Goal: Transaction & Acquisition: Obtain resource

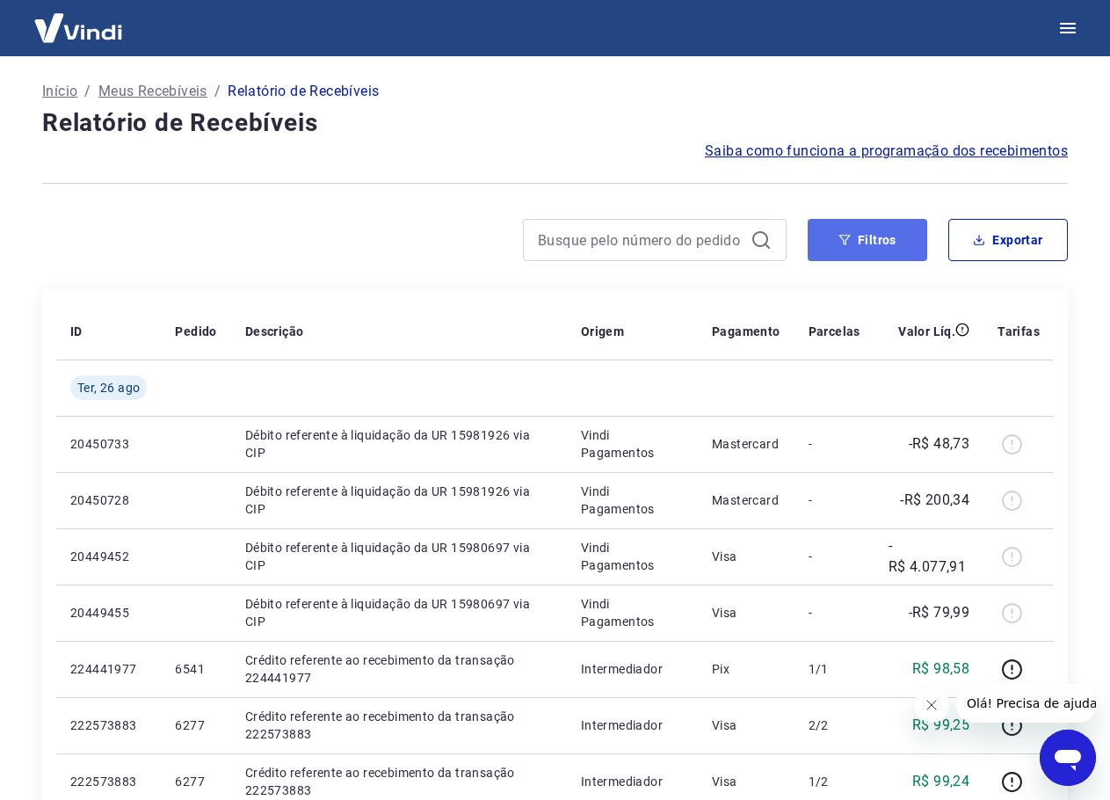
click at [845, 246] on button "Filtros" at bounding box center [868, 240] width 120 height 42
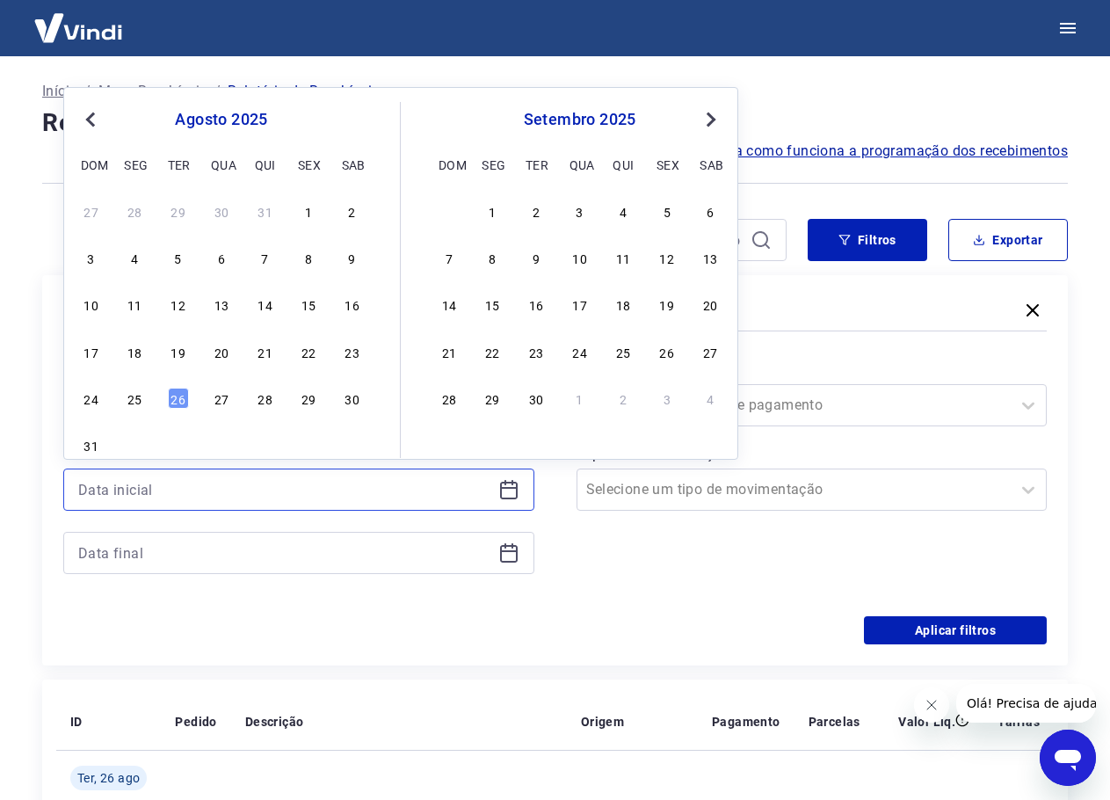
click at [225, 485] on input at bounding box center [284, 489] width 413 height 26
click at [134, 392] on div "25" at bounding box center [134, 398] width 21 height 21
type input "[DATE]"
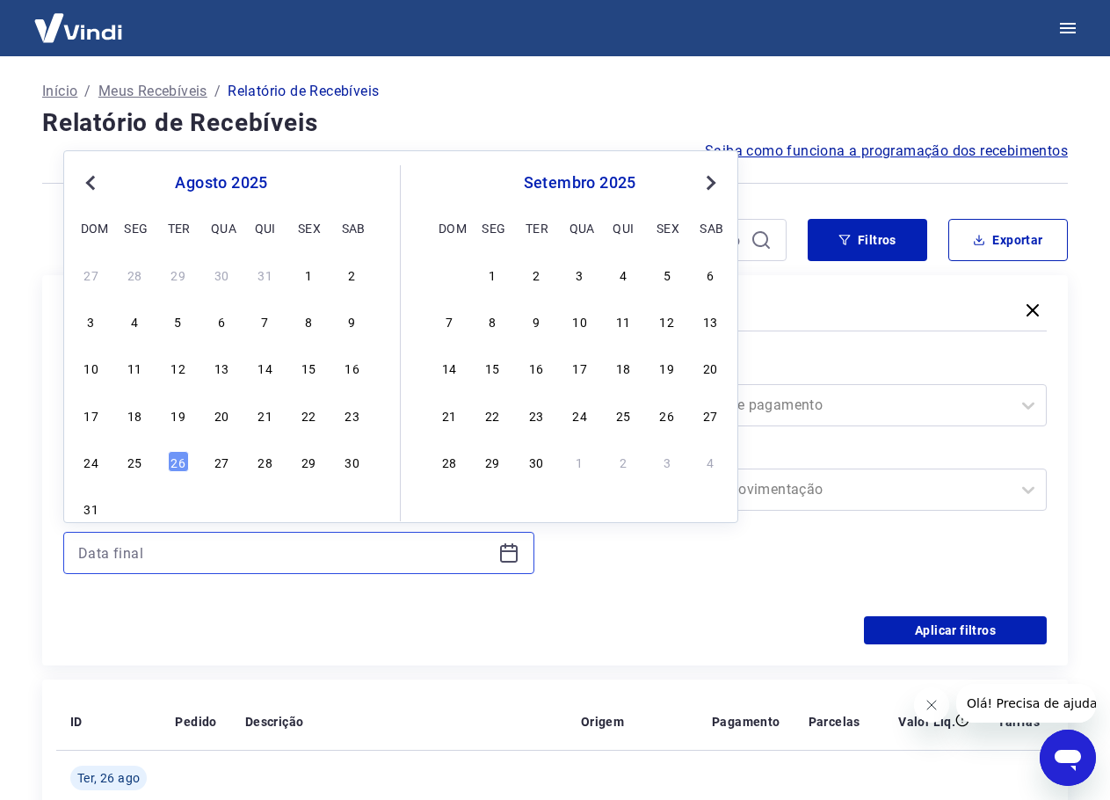
click at [185, 542] on input at bounding box center [284, 553] width 413 height 26
click at [123, 461] on div "24 25 26 27 28 29 30" at bounding box center [221, 460] width 287 height 25
click at [134, 462] on div "25" at bounding box center [134, 461] width 21 height 21
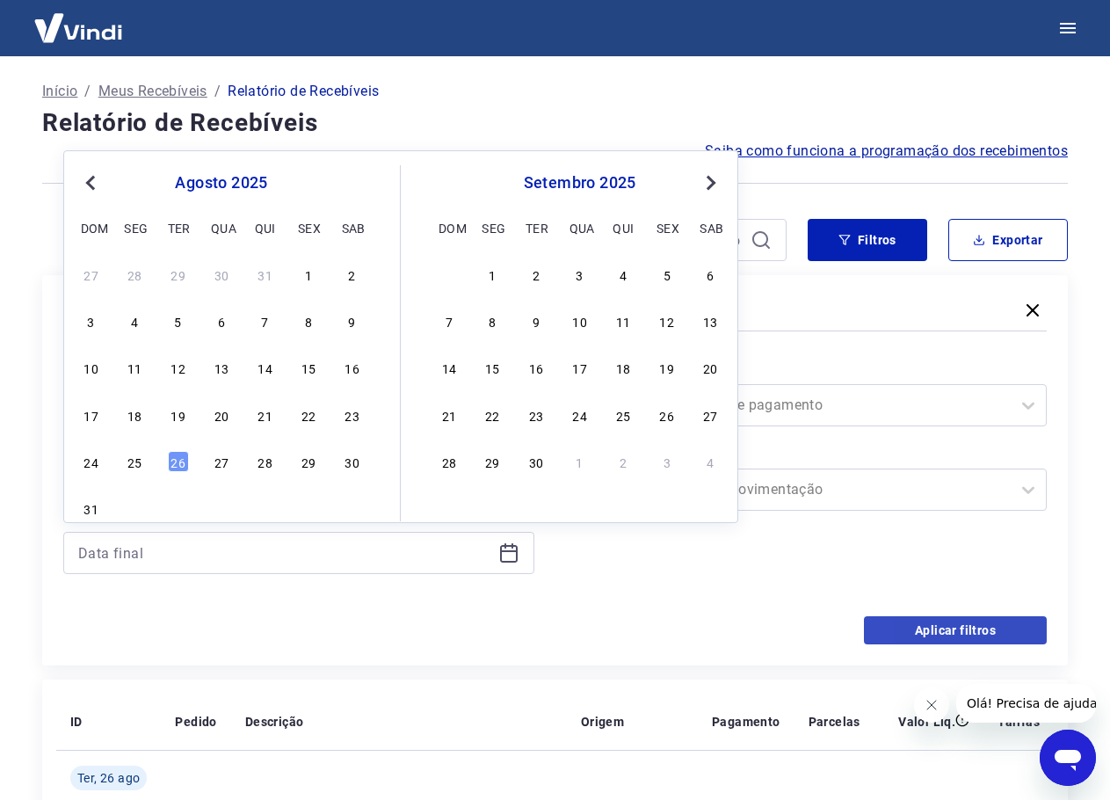
type input "[DATE]"
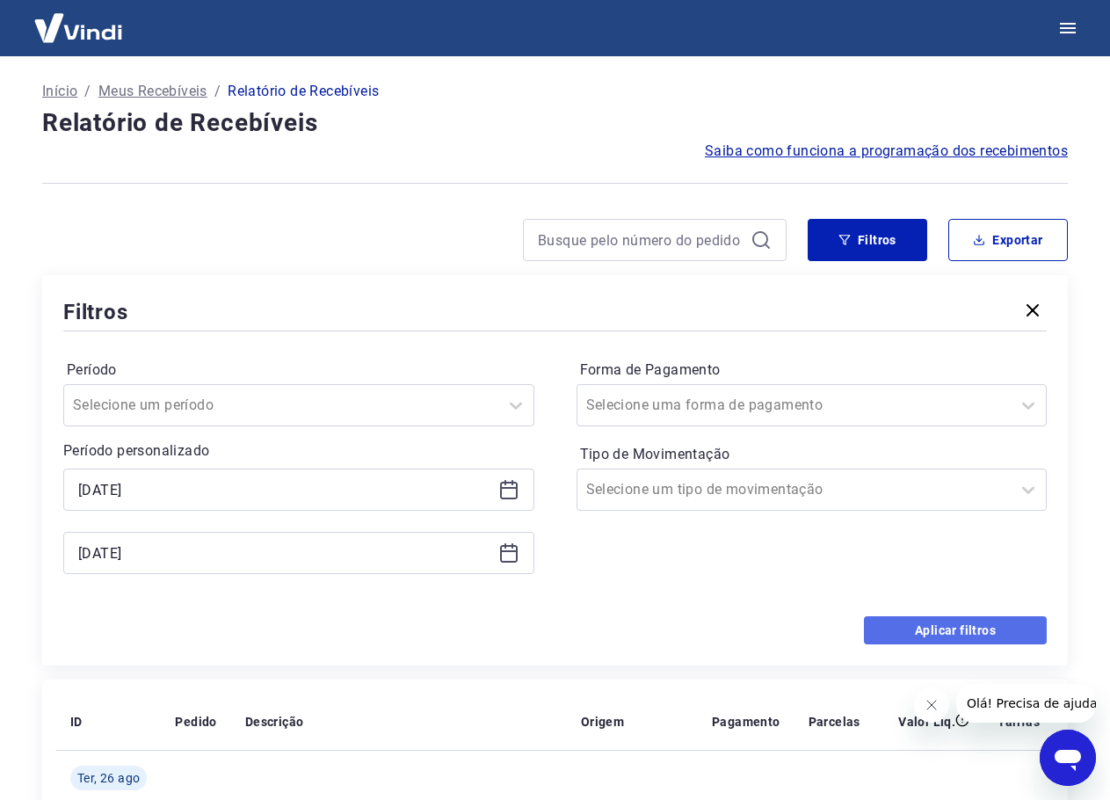
click at [978, 622] on button "Aplicar filtros" at bounding box center [955, 630] width 183 height 28
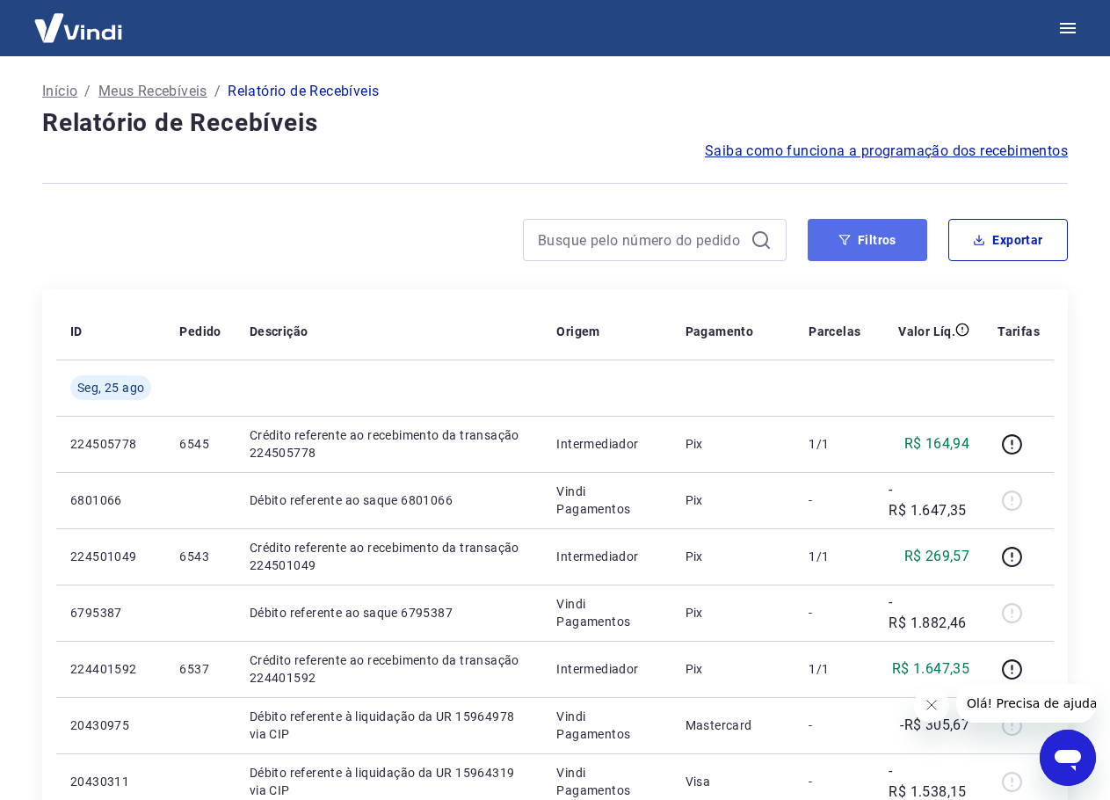
click at [842, 230] on button "Filtros" at bounding box center [868, 240] width 120 height 42
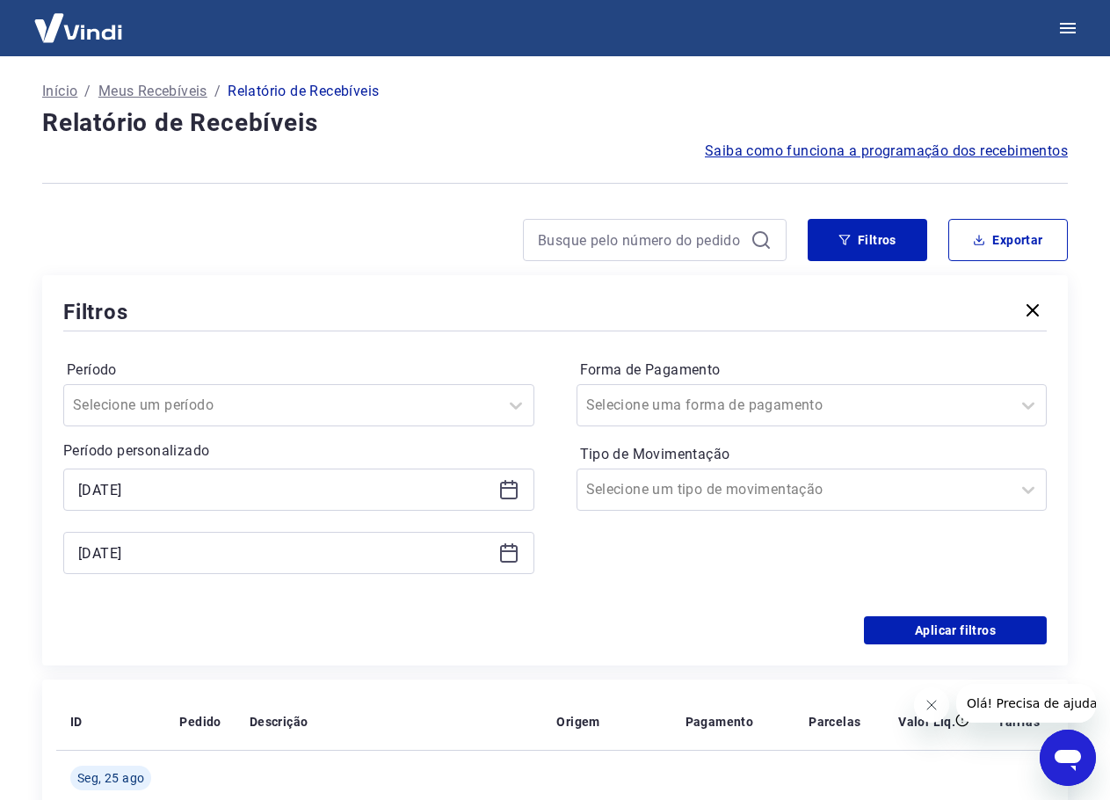
click at [330, 192] on div at bounding box center [555, 183] width 1026 height 43
click at [995, 231] on button "Exportar" at bounding box center [1008, 240] width 120 height 42
type input "[DATE]"
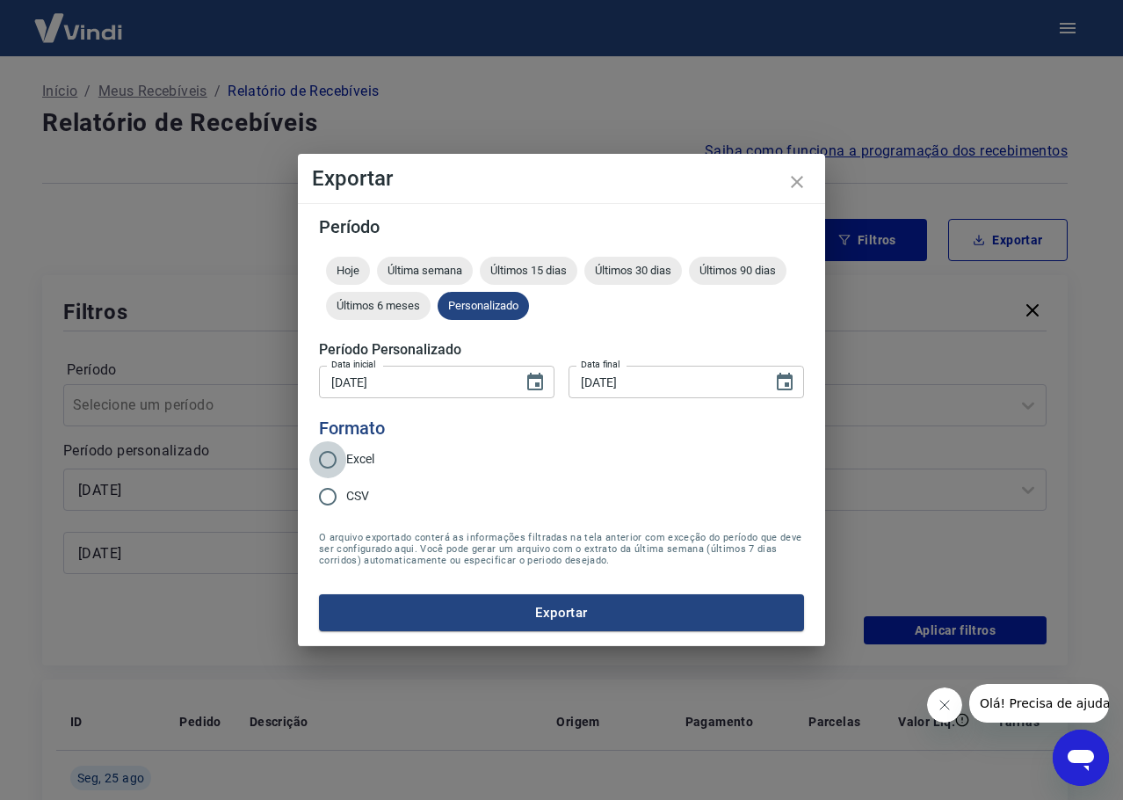
click at [326, 459] on input "Excel" at bounding box center [327, 459] width 37 height 37
radio input "true"
click at [410, 609] on button "Exportar" at bounding box center [561, 612] width 485 height 37
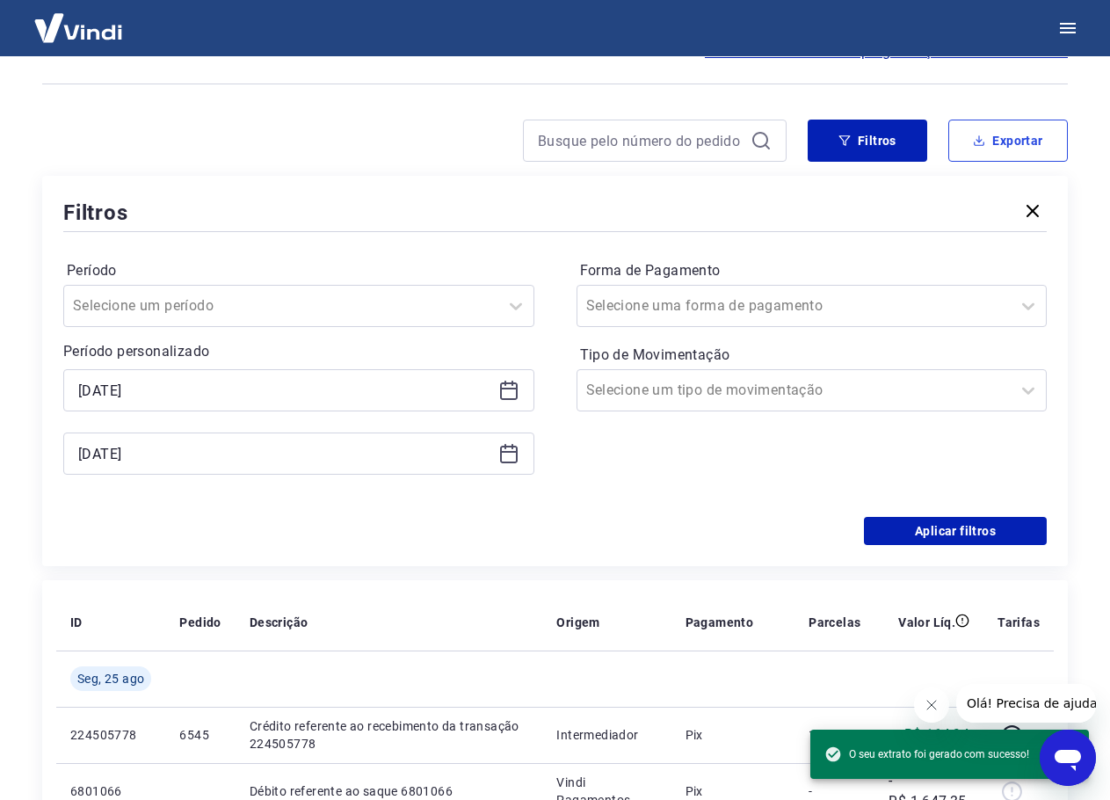
scroll to position [60, 0]
